Goal: Task Accomplishment & Management: Manage account settings

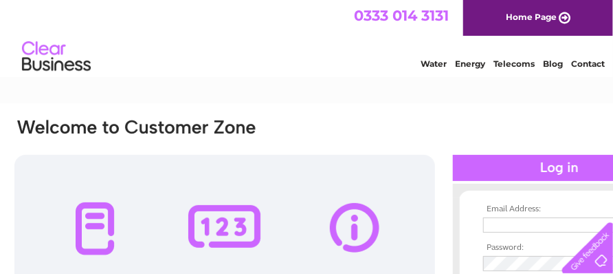
click at [539, 164] on div at bounding box center [559, 168] width 213 height 26
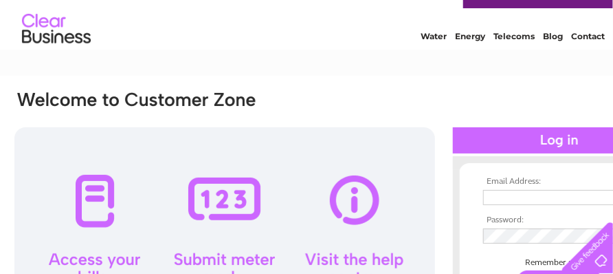
scroll to position [55, 0]
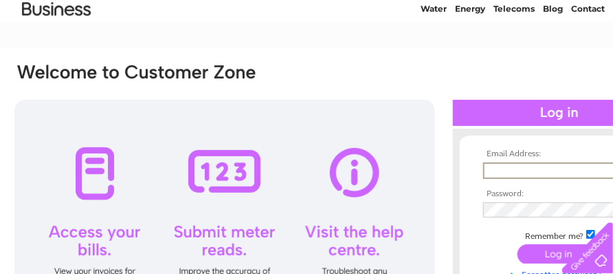
click at [495, 170] on input "text" at bounding box center [554, 170] width 143 height 16
type input "[EMAIL_ADDRESS][DOMAIN_NAME]"
click at [451, 243] on div "Email Address: [EMAIL_ADDRESS][DOMAIN_NAME] Password:" at bounding box center [340, 217] width 654 height 311
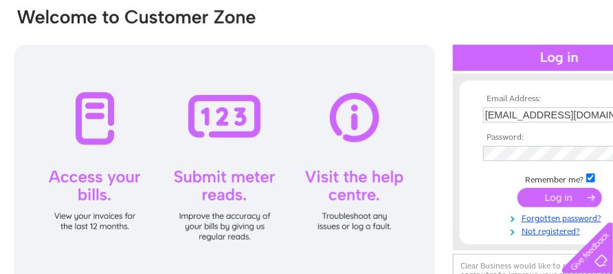
scroll to position [137, 0]
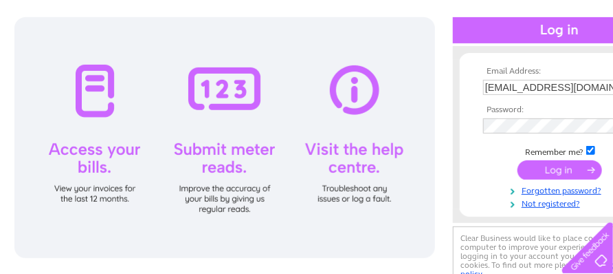
click at [549, 173] on input "submit" at bounding box center [560, 169] width 85 height 19
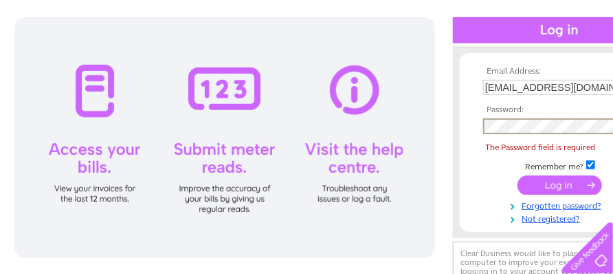
scroll to position [137, 12]
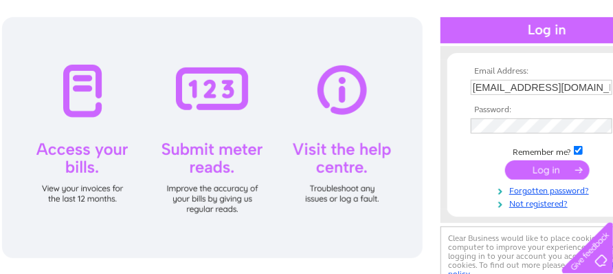
click at [521, 170] on input "submit" at bounding box center [547, 169] width 85 height 19
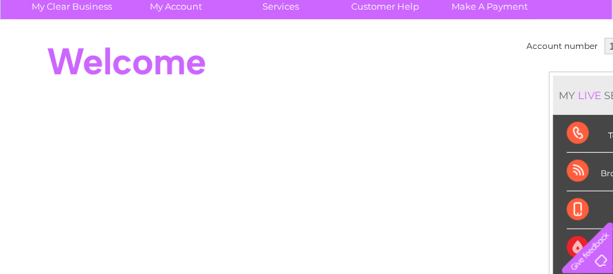
scroll to position [110, 0]
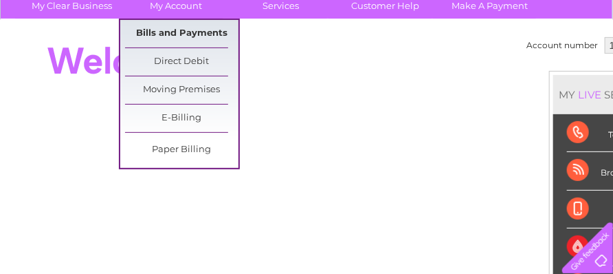
click at [194, 29] on link "Bills and Payments" at bounding box center [181, 33] width 113 height 27
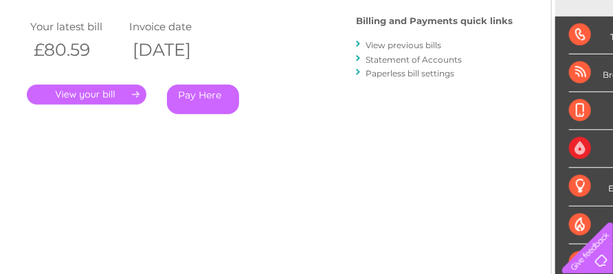
scroll to position [238, 0]
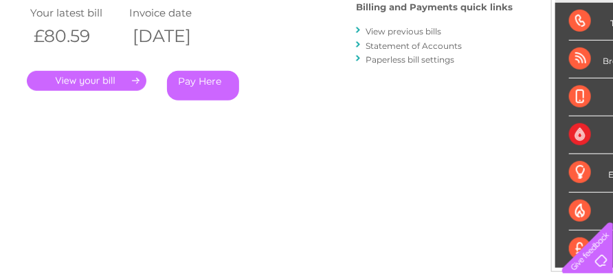
click at [135, 81] on link "." at bounding box center [87, 81] width 120 height 20
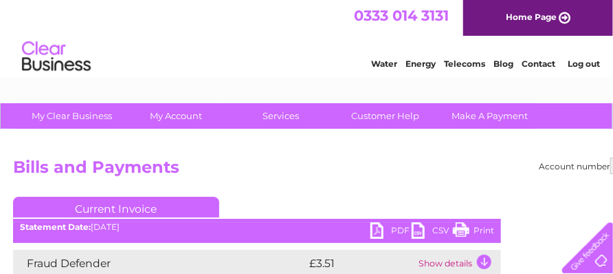
click at [484, 228] on link "Print" at bounding box center [473, 232] width 41 height 20
click at [483, 228] on link "Print" at bounding box center [473, 232] width 41 height 20
click at [450, 169] on h2 "Bills and Payments" at bounding box center [340, 170] width 654 height 26
click at [465, 228] on link "Print" at bounding box center [473, 232] width 41 height 20
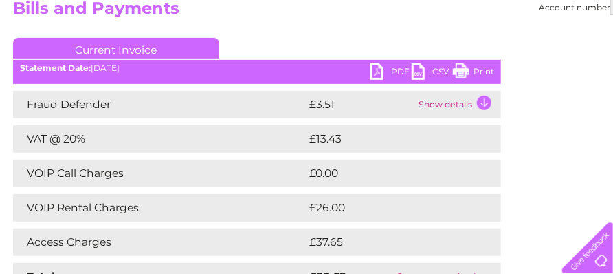
scroll to position [165, 0]
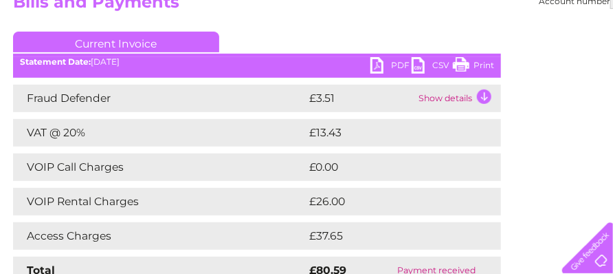
click at [289, 0] on h2 "Bills and Payments" at bounding box center [340, 5] width 654 height 26
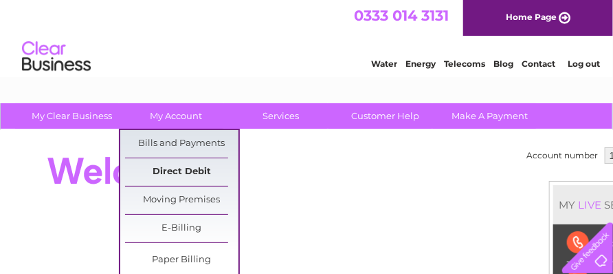
click at [198, 168] on link "Direct Debit" at bounding box center [181, 171] width 113 height 27
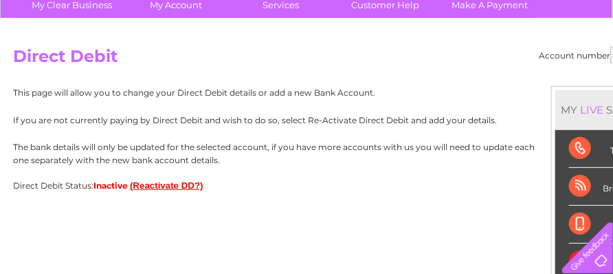
scroll to position [110, 0]
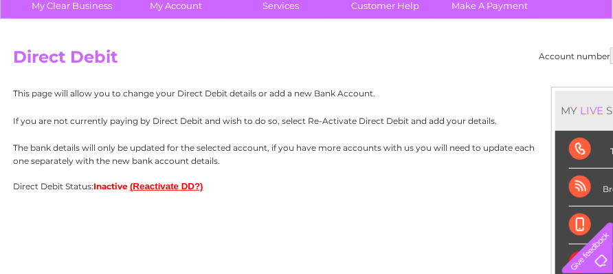
click at [175, 186] on button "(Reactivate DD?)" at bounding box center [167, 186] width 74 height 10
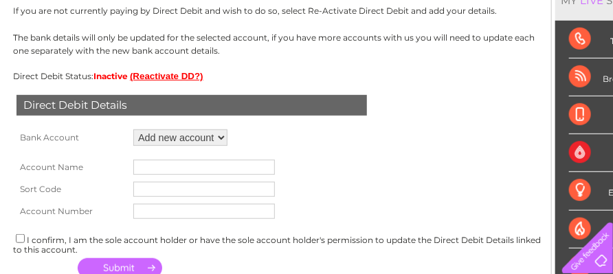
scroll to position [247, 0]
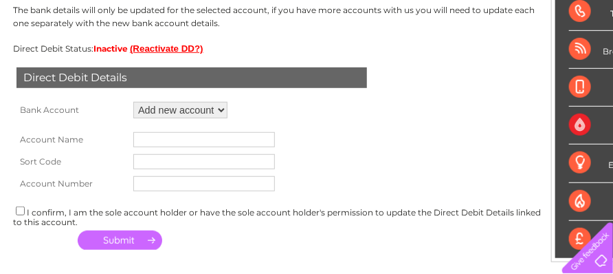
click at [140, 138] on input "text" at bounding box center [204, 139] width 142 height 15
type input "SANTANDER"
click at [135, 161] on input "text" at bounding box center [204, 161] width 142 height 15
type input "090130"
click at [142, 186] on input "text" at bounding box center [204, 183] width 142 height 15
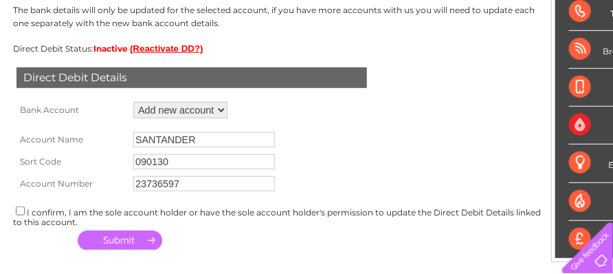
type input "23736597"
click at [19, 210] on input "checkbox" at bounding box center [20, 210] width 9 height 9
checkbox input "true"
click at [117, 242] on button "button" at bounding box center [120, 239] width 85 height 19
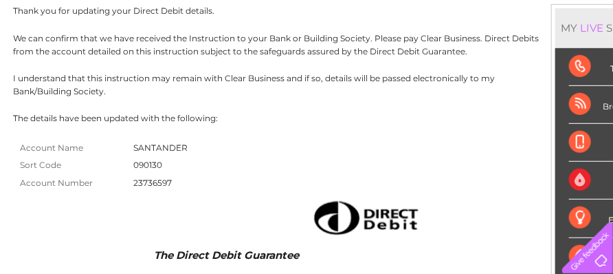
scroll to position [220, 0]
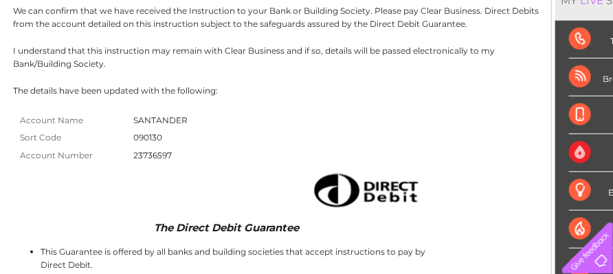
drag, startPoint x: 584, startPoint y: 1, endPoint x: 357, endPoint y: 115, distance: 254.5
click at [357, 115] on div "Account Name SANTANDER Sort Code 090130 Account Number 23736597" at bounding box center [340, 137] width 654 height 53
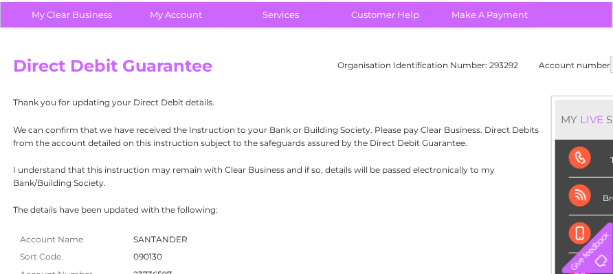
scroll to position [100, 0]
